Goal: Obtain resource: Obtain resource

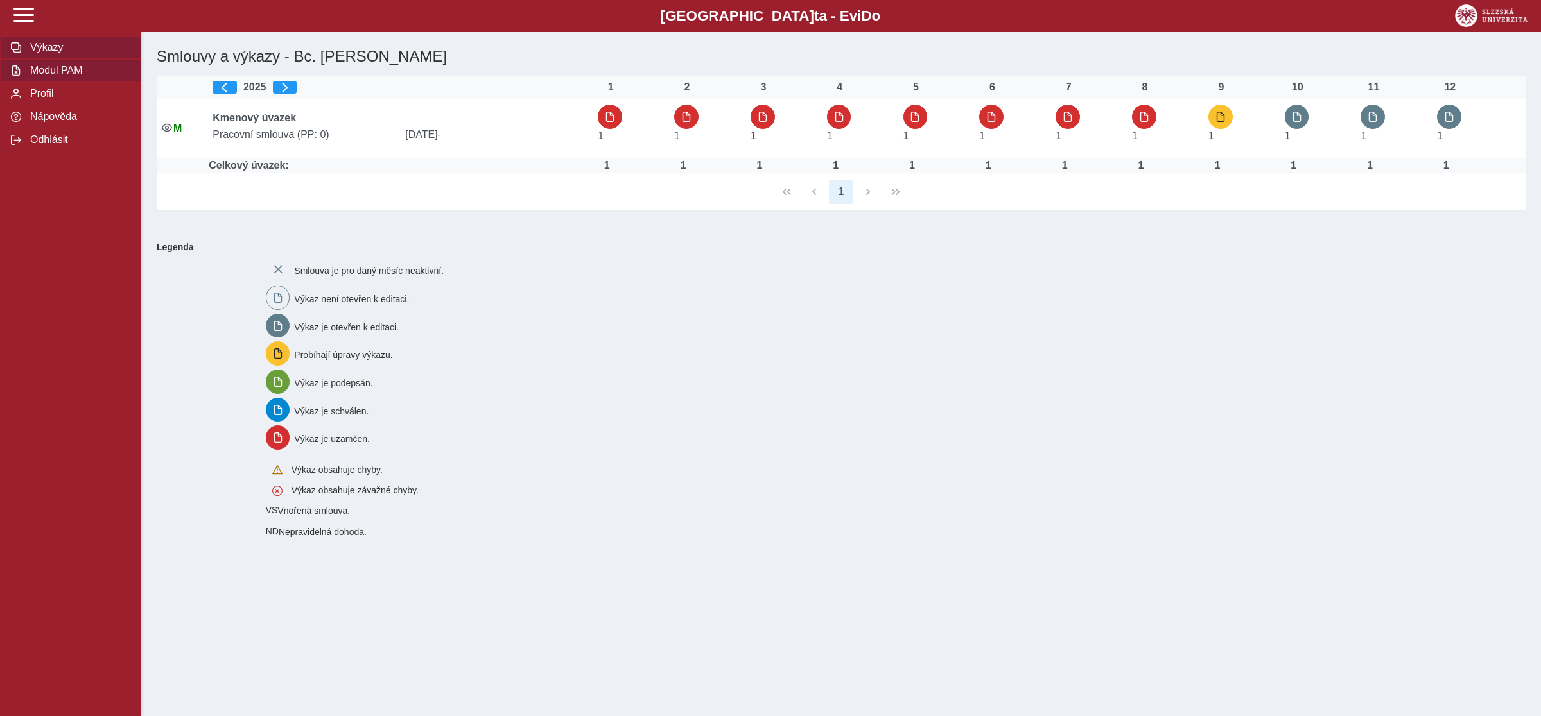
click at [60, 76] on span "Modul PAM" at bounding box center [78, 71] width 104 height 12
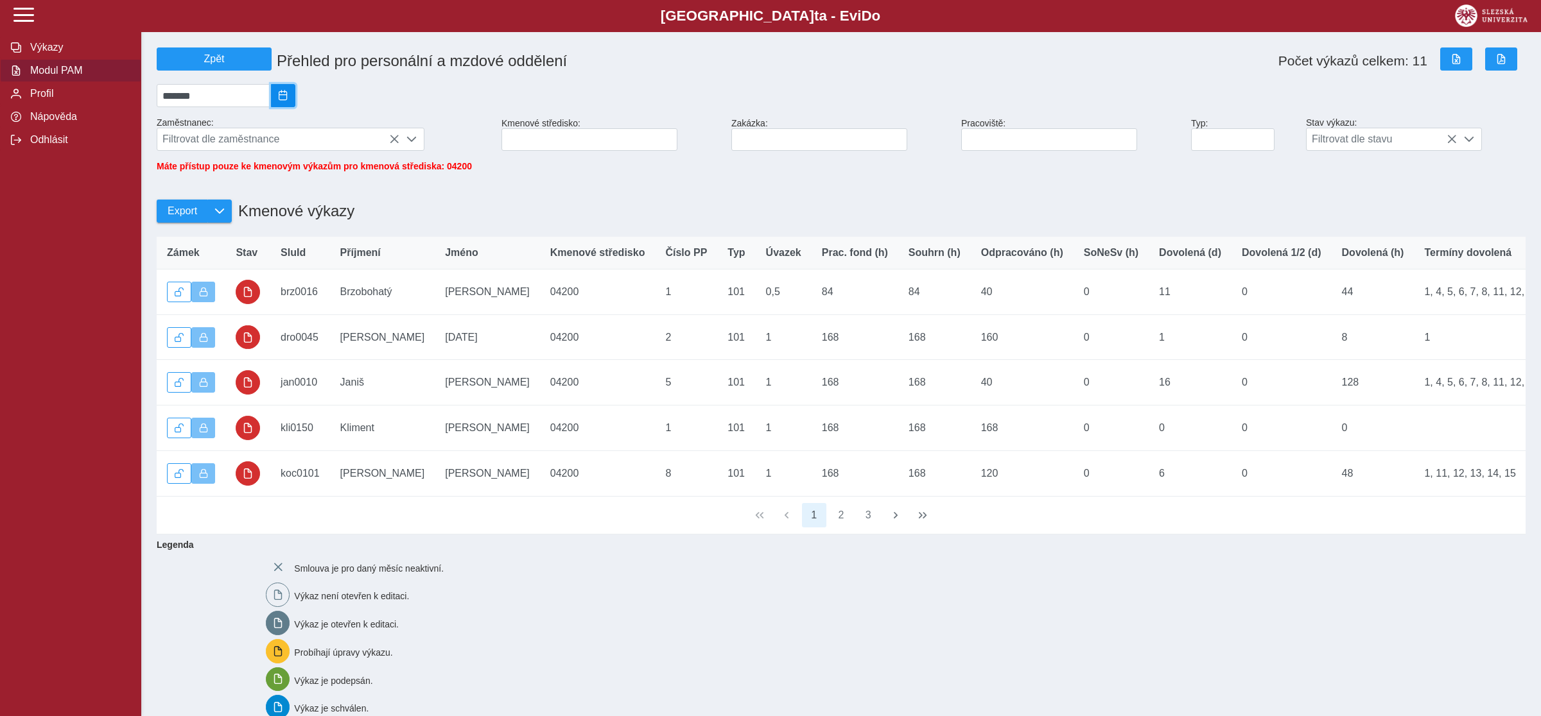
click at [288, 97] on span "2025/08" at bounding box center [283, 96] width 10 height 10
click at [269, 211] on span "Zář" at bounding box center [268, 207] width 43 height 22
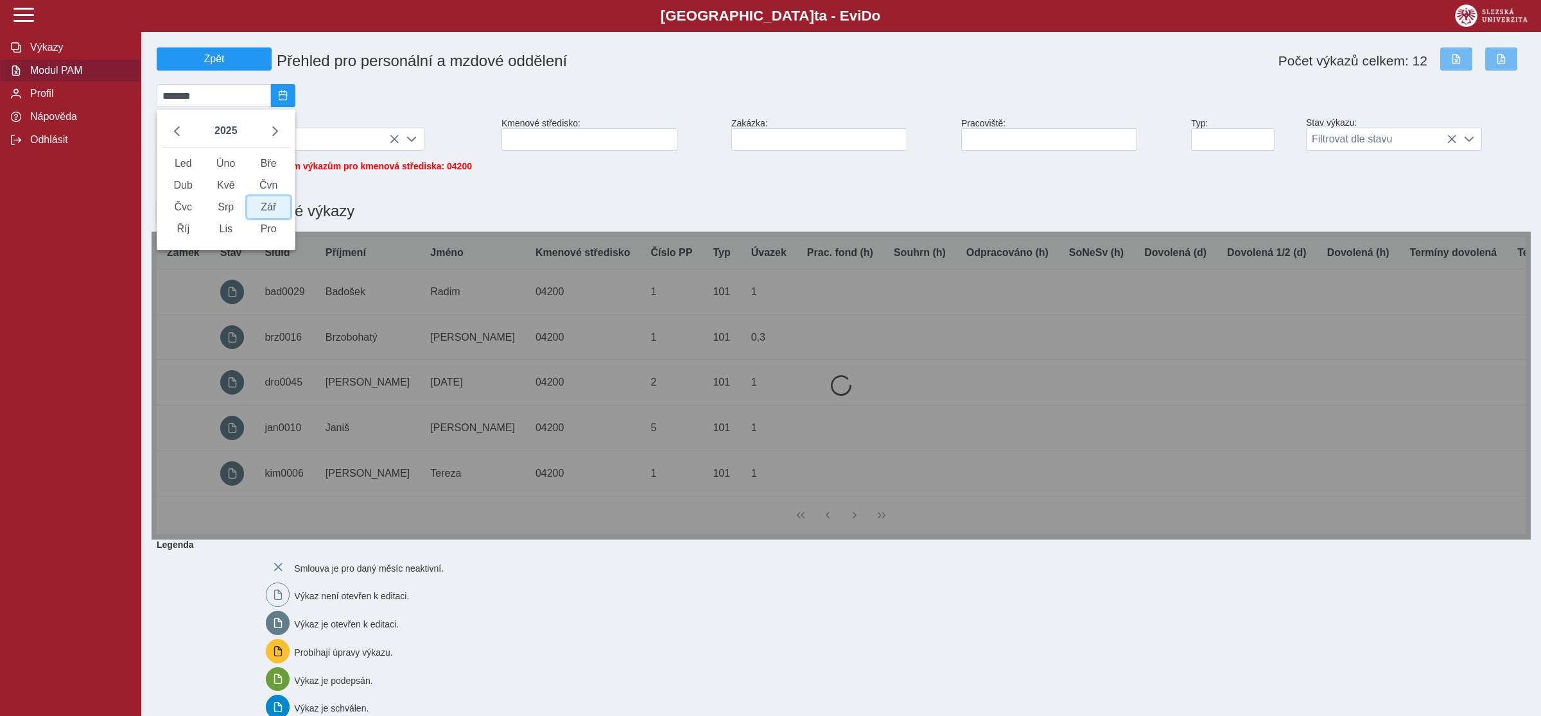
type input "*******"
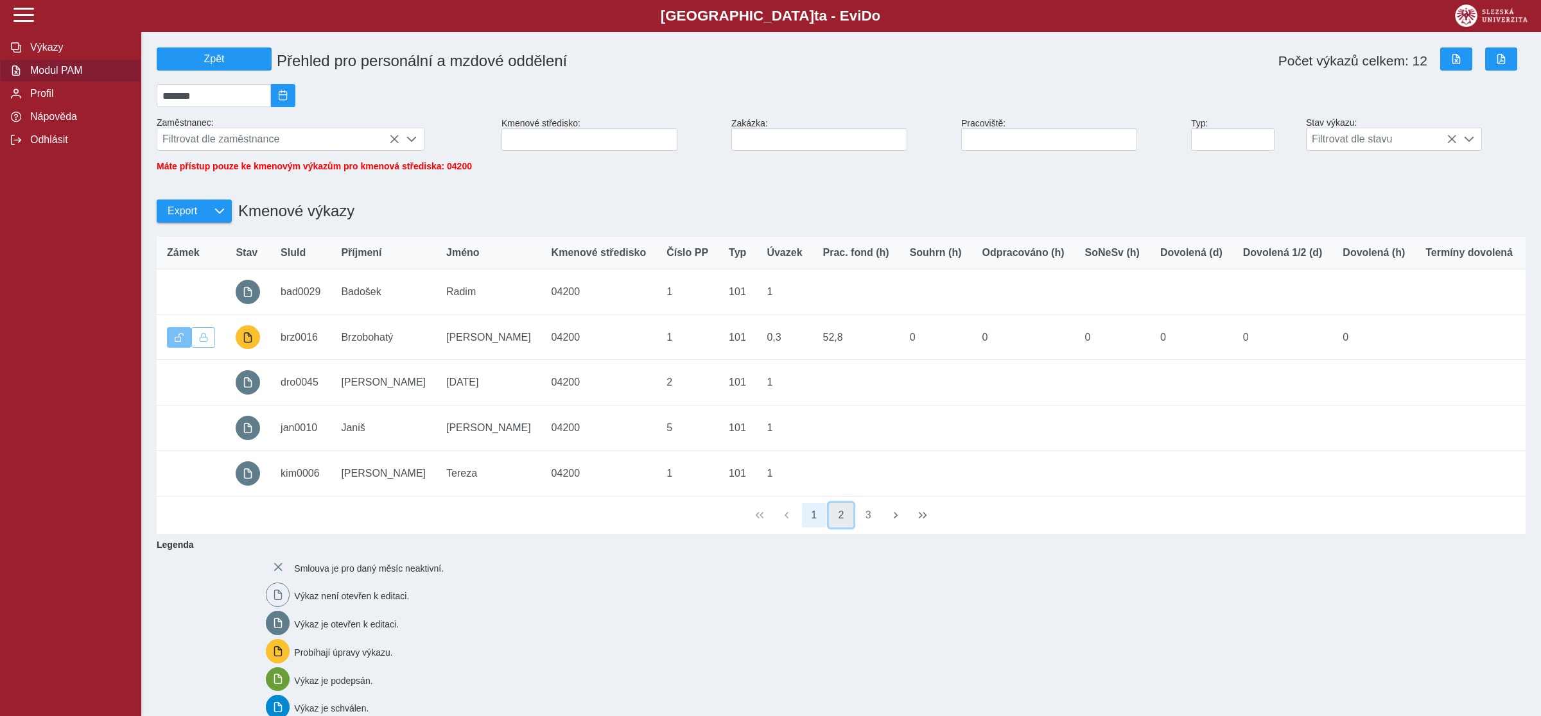
click at [837, 528] on button "2" at bounding box center [841, 515] width 24 height 24
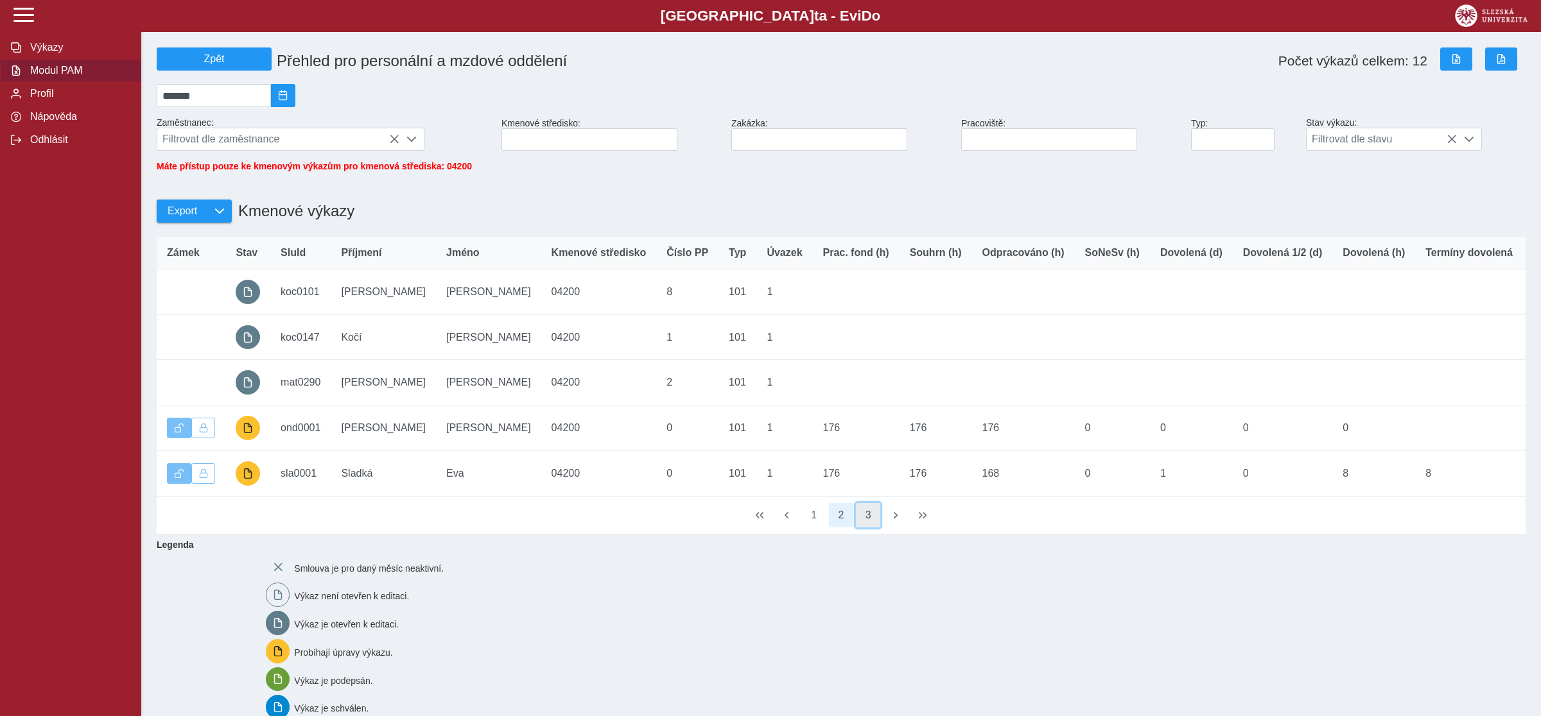
click at [863, 527] on button "3" at bounding box center [868, 515] width 24 height 24
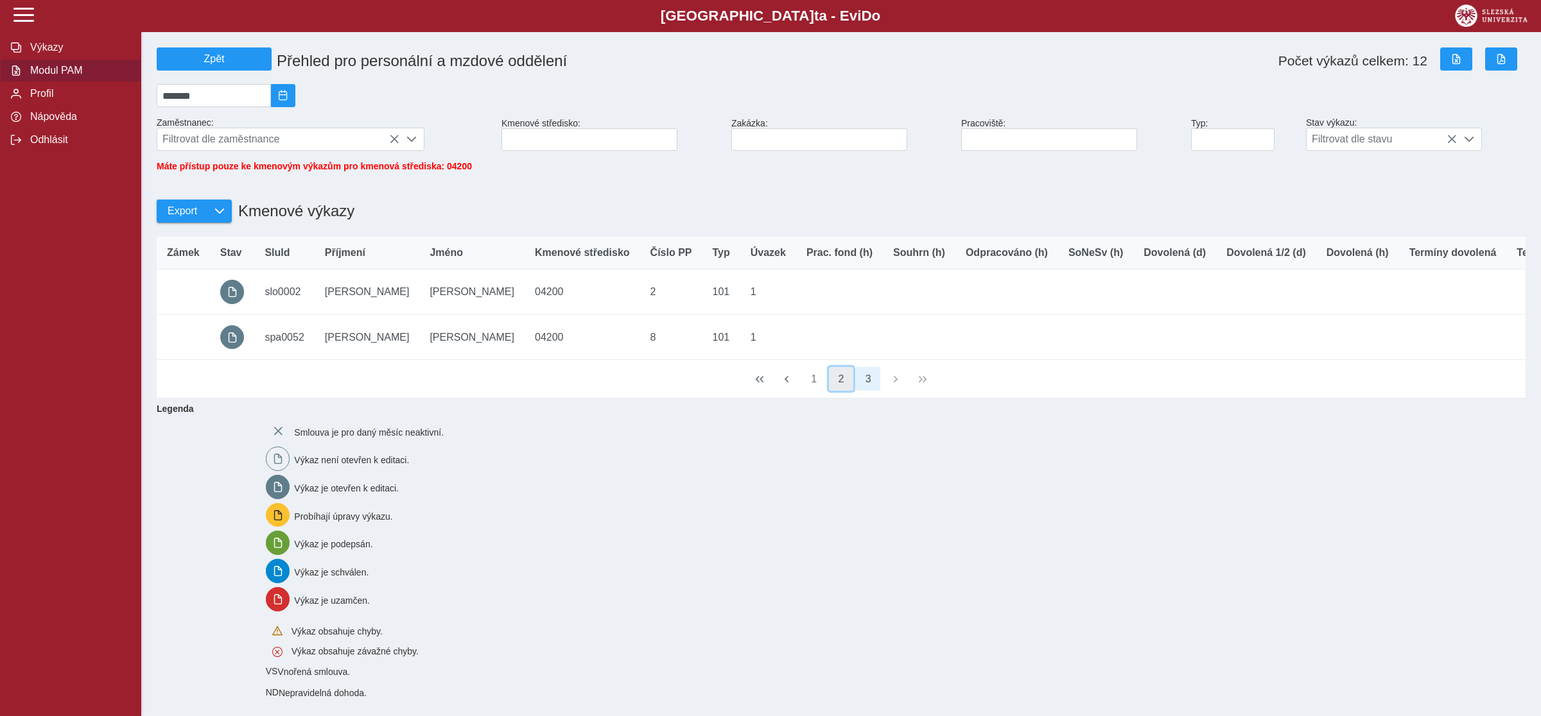
click at [844, 392] on button "2" at bounding box center [841, 379] width 24 height 24
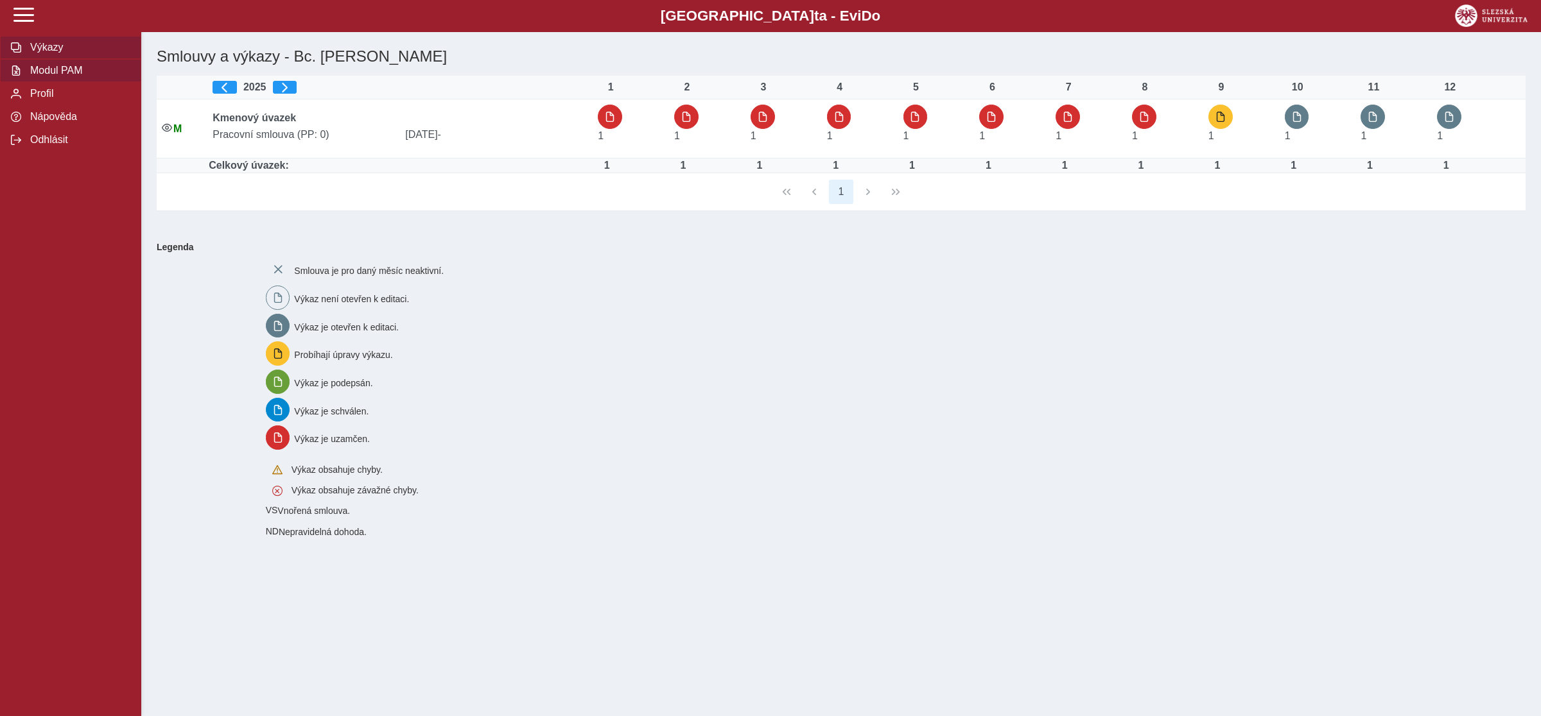
click at [76, 76] on span "Modul PAM" at bounding box center [78, 71] width 104 height 12
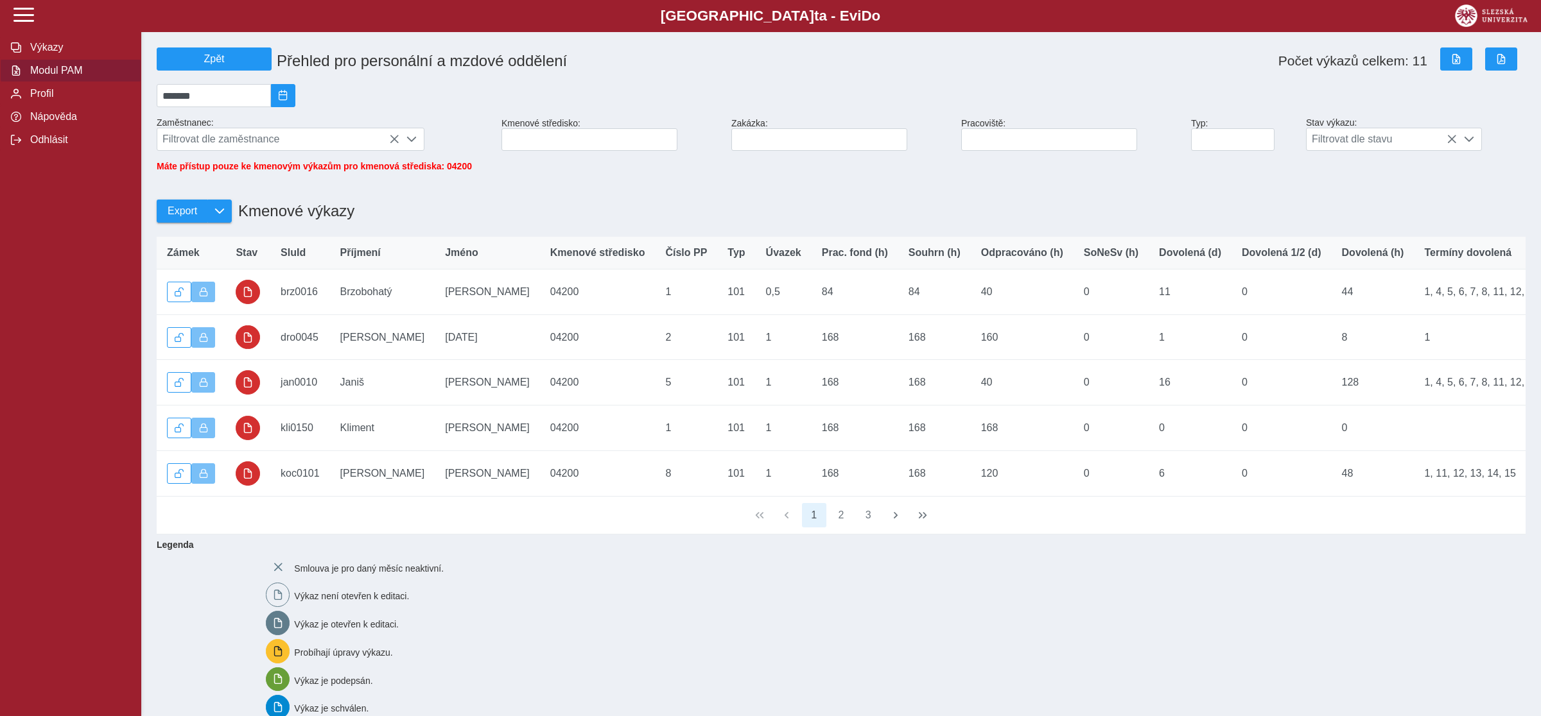
drag, startPoint x: 355, startPoint y: 216, endPoint x: 235, endPoint y: 232, distance: 121.1
click at [235, 232] on div "Export Kmenové výkazy" at bounding box center [841, 204] width 1379 height 55
click at [288, 96] on span "2025/08" at bounding box center [283, 96] width 10 height 10
click at [282, 216] on span "Zář" at bounding box center [268, 207] width 43 height 22
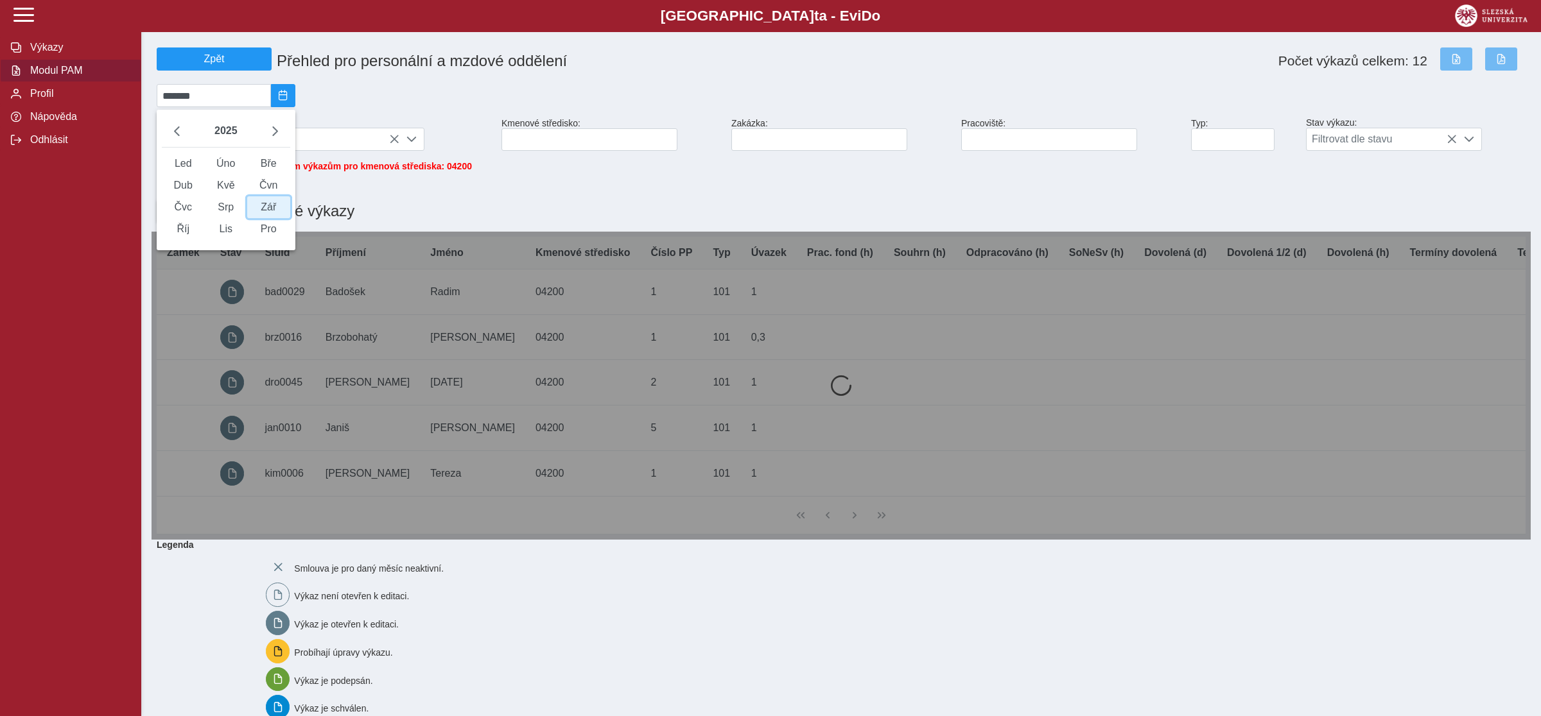
type input "*******"
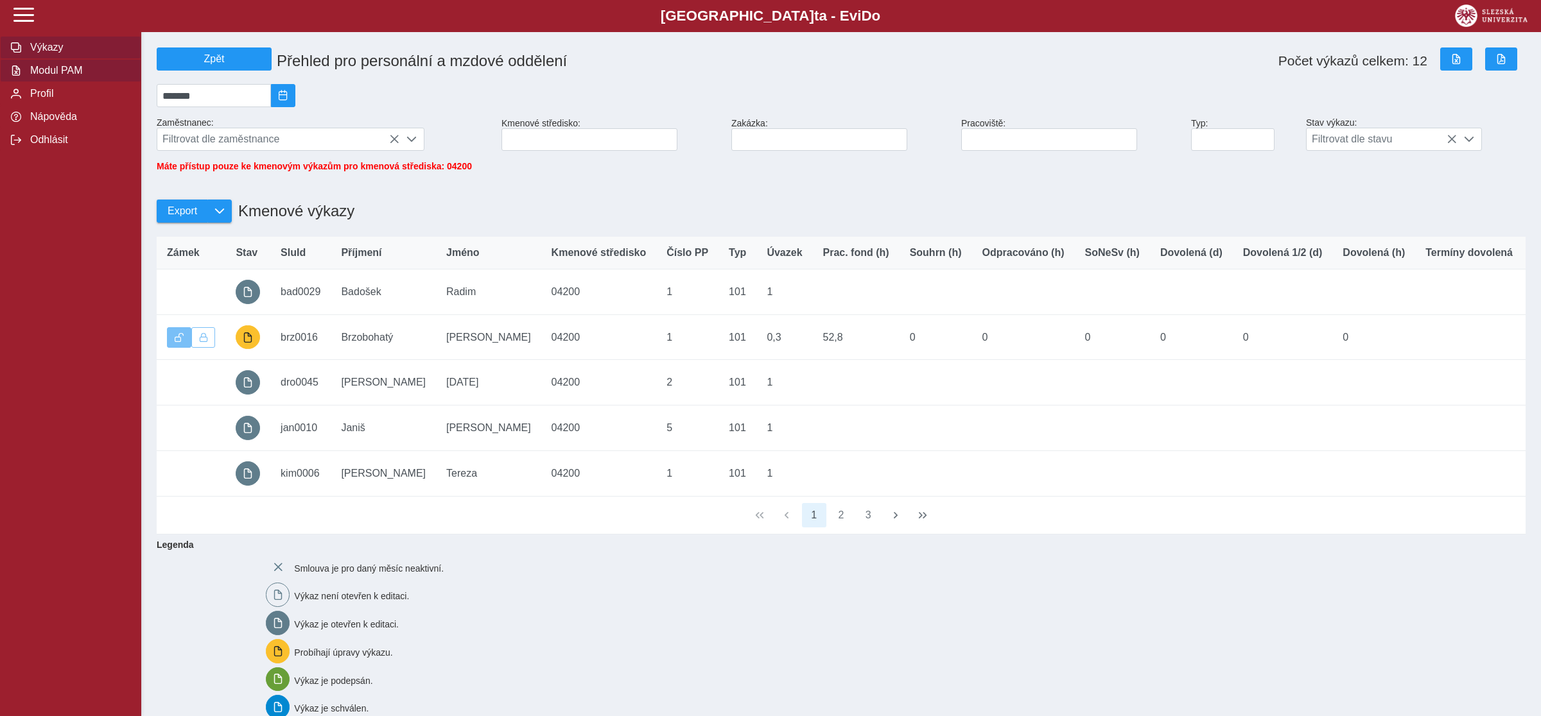
click at [67, 53] on span "Výkazy" at bounding box center [78, 48] width 104 height 12
